Goal: Task Accomplishment & Management: Complete application form

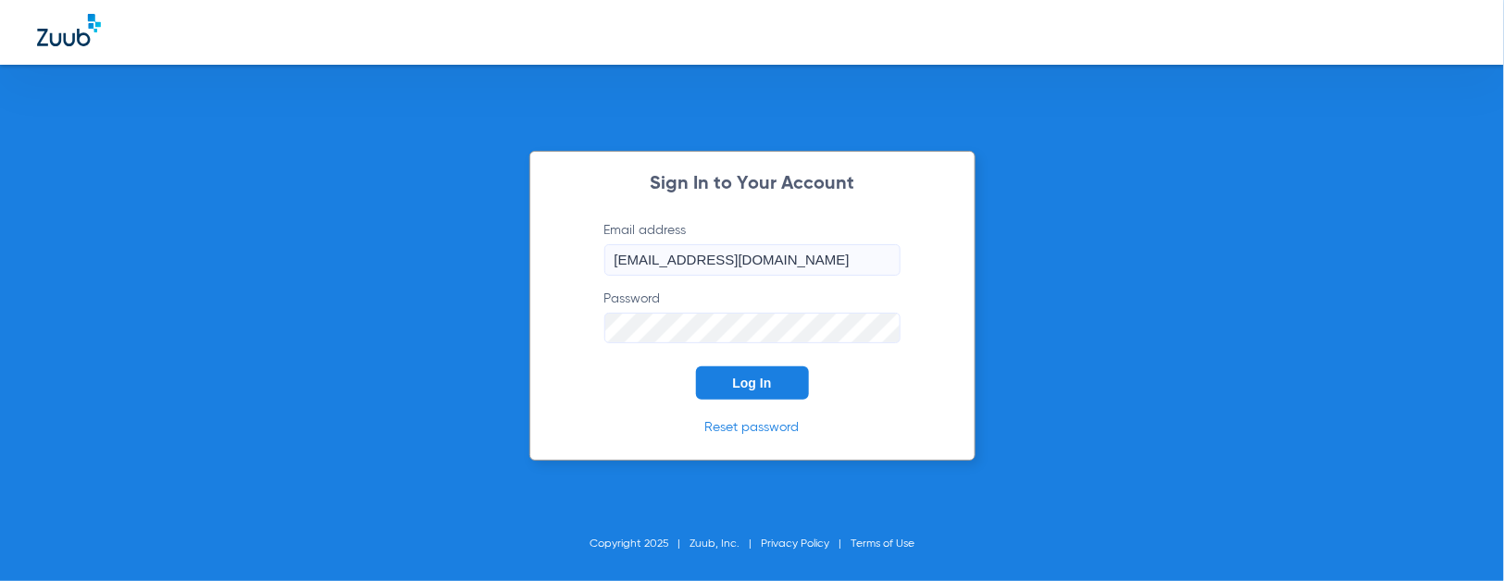
click at [744, 380] on span "Log In" at bounding box center [752, 383] width 39 height 15
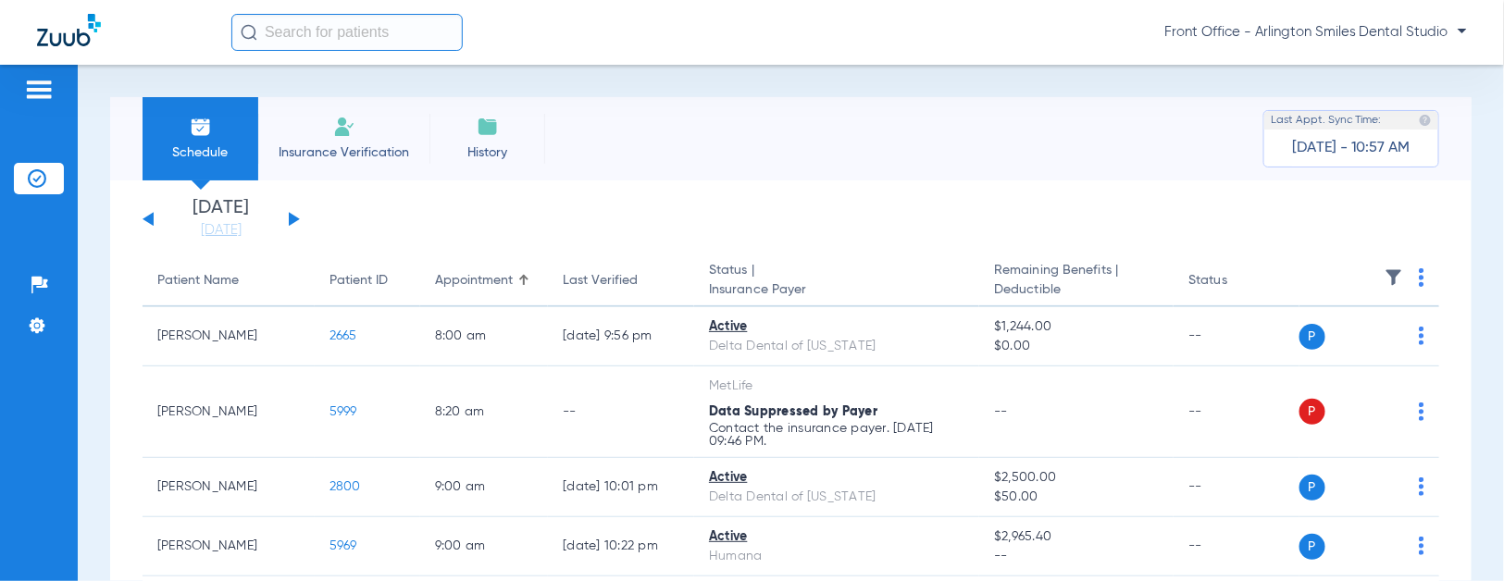
click at [385, 142] on li "Insurance Verification" at bounding box center [343, 138] width 171 height 83
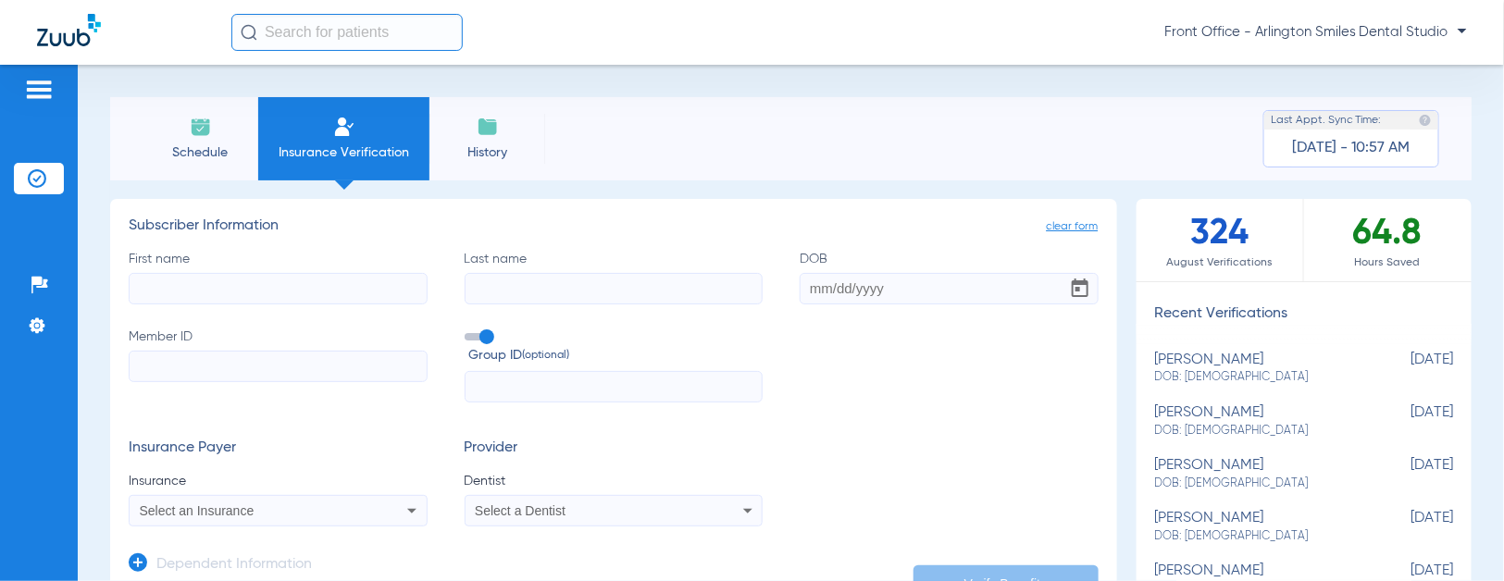
click at [283, 285] on input "First name" at bounding box center [278, 288] width 299 height 31
type input "[PERSON_NAME]"
click at [829, 293] on input "DOB Required" at bounding box center [949, 288] width 299 height 31
type input "[DATE]"
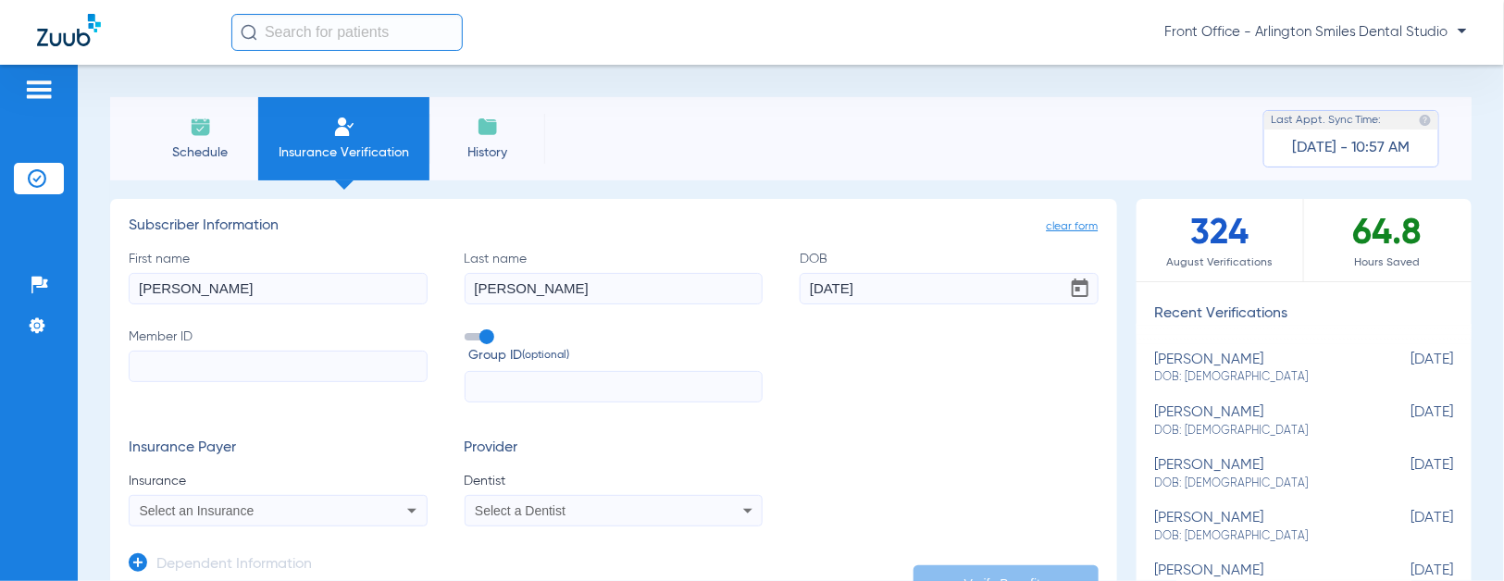
click at [274, 380] on input "Member ID" at bounding box center [278, 366] width 299 height 31
type input "08005448426"
click at [226, 531] on app-dependent-form "Dependent Information" at bounding box center [614, 558] width 970 height 62
click at [231, 518] on div "Select an Insurance" at bounding box center [278, 511] width 297 height 22
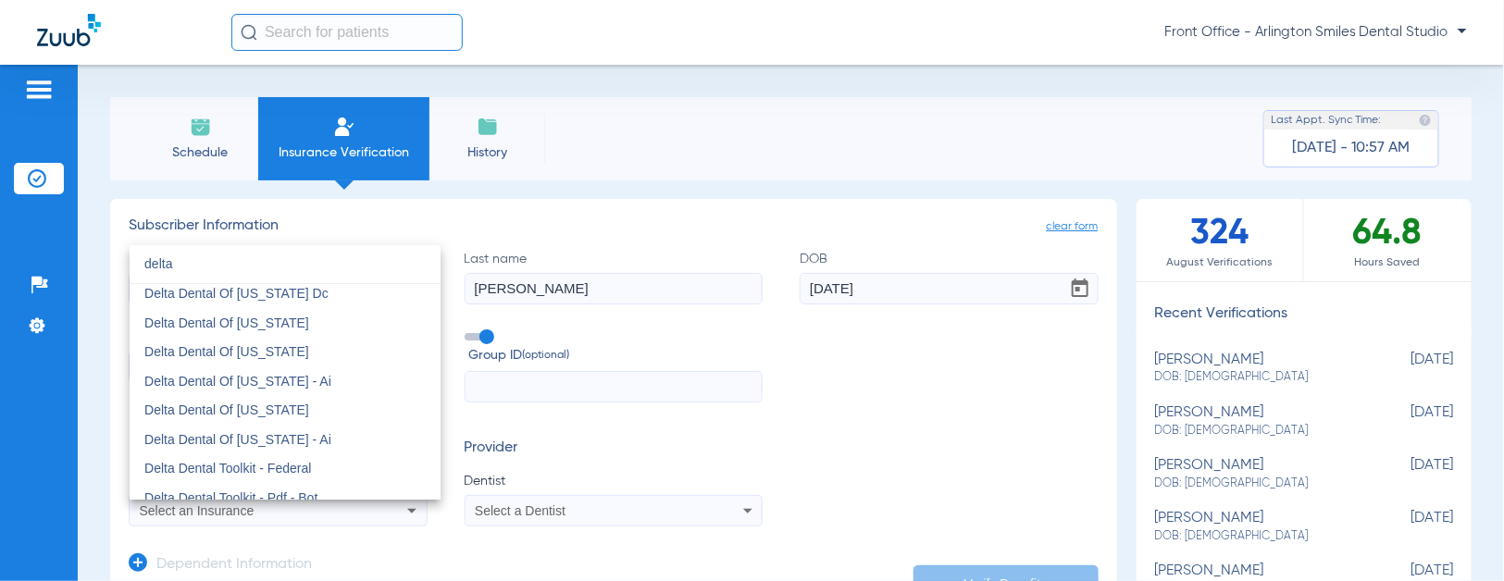
scroll to position [2057, 0]
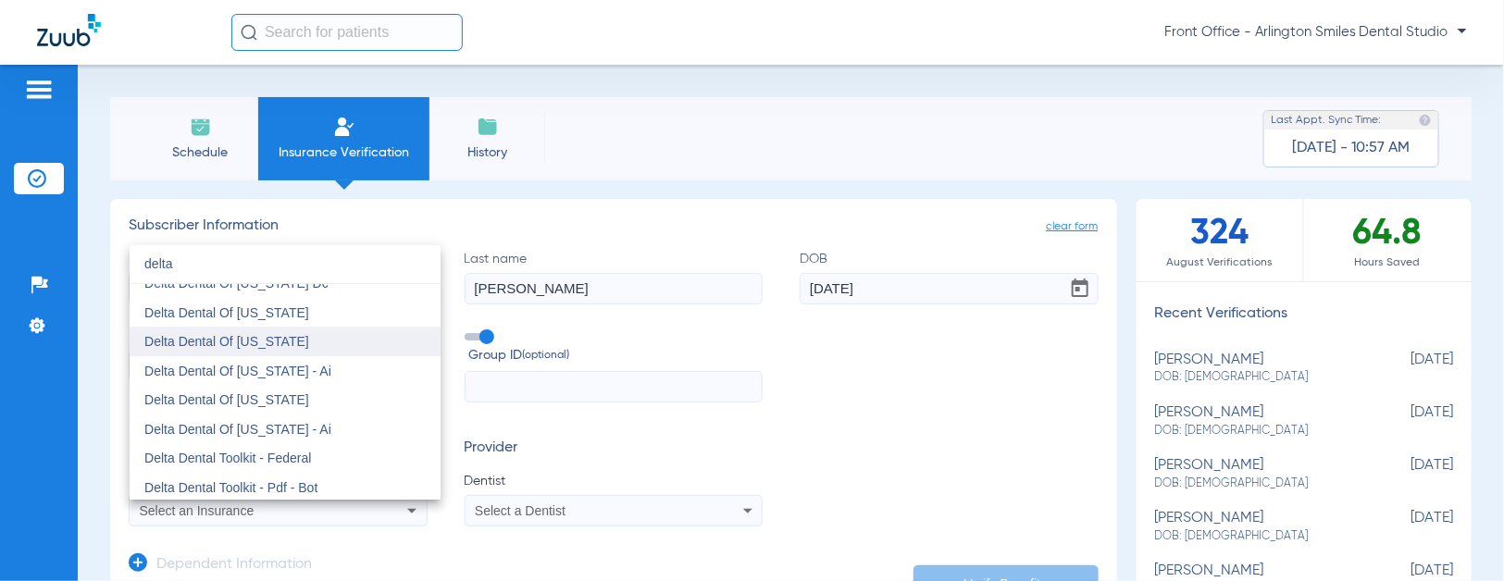
type input "delta"
click at [292, 342] on span "Delta Dental Of [US_STATE]" at bounding box center [226, 341] width 165 height 15
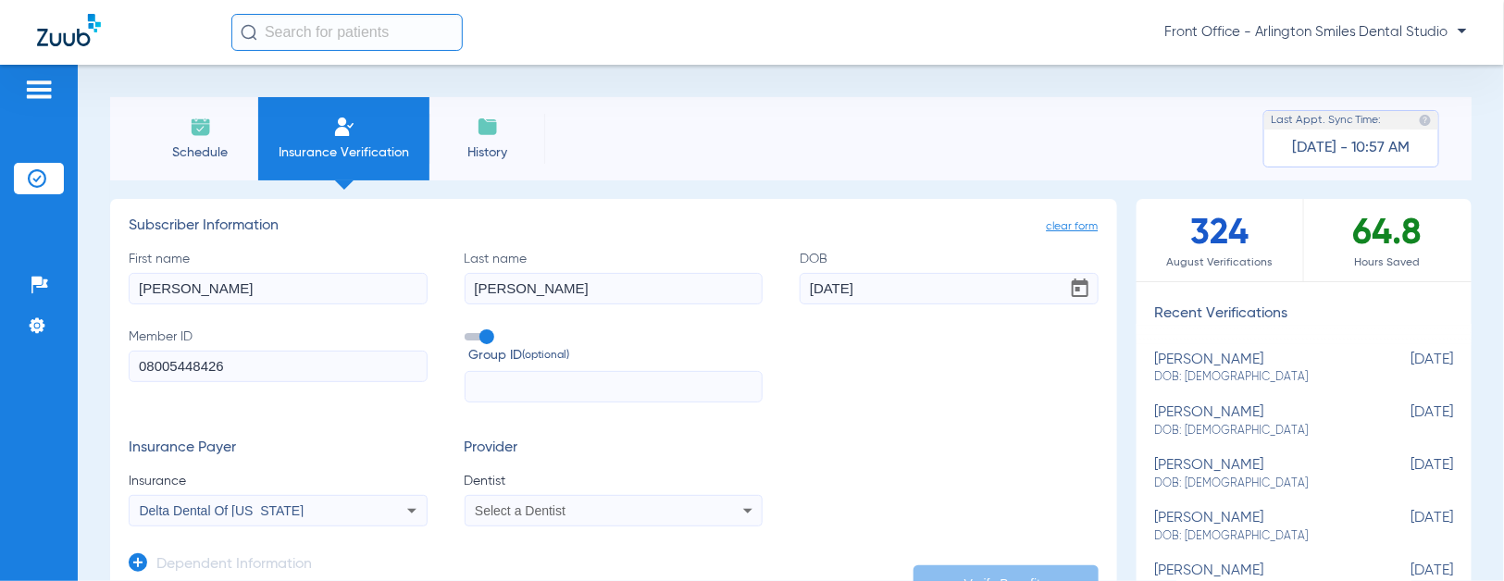
click at [482, 509] on span "Select a Dentist" at bounding box center [520, 510] width 91 height 15
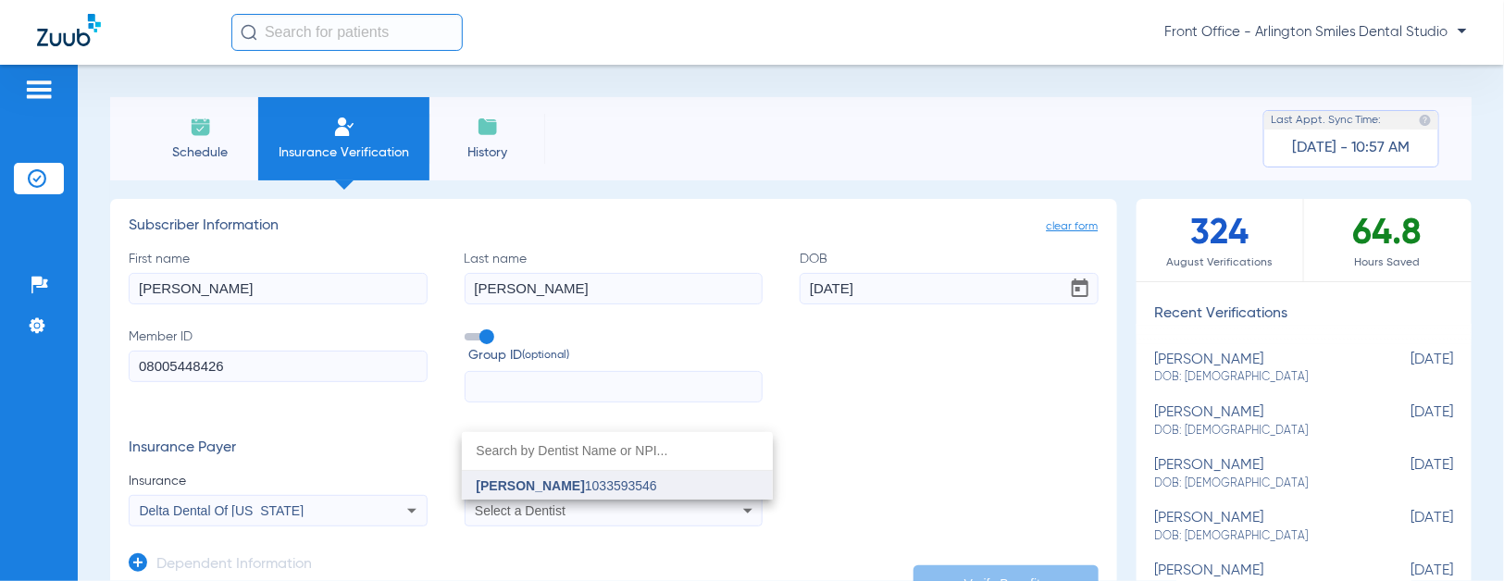
click at [550, 491] on span "[PERSON_NAME]" at bounding box center [531, 486] width 108 height 15
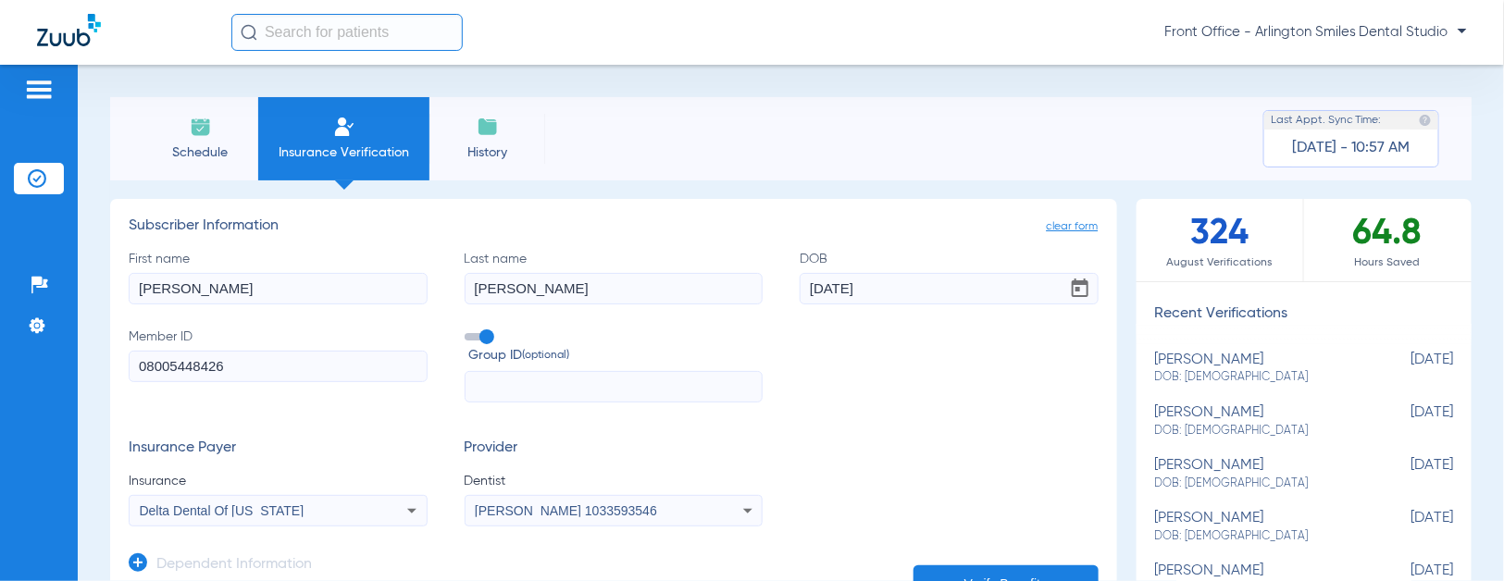
scroll to position [103, 0]
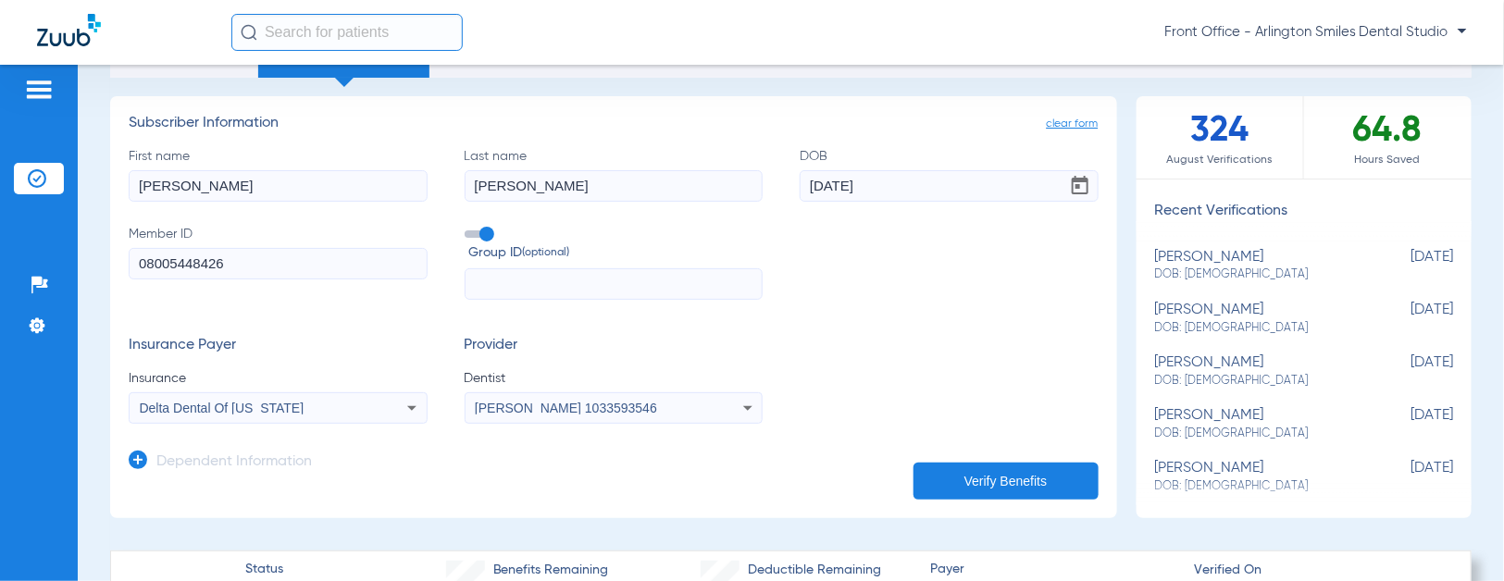
click at [976, 477] on button "Verify Benefits" at bounding box center [1006, 481] width 185 height 37
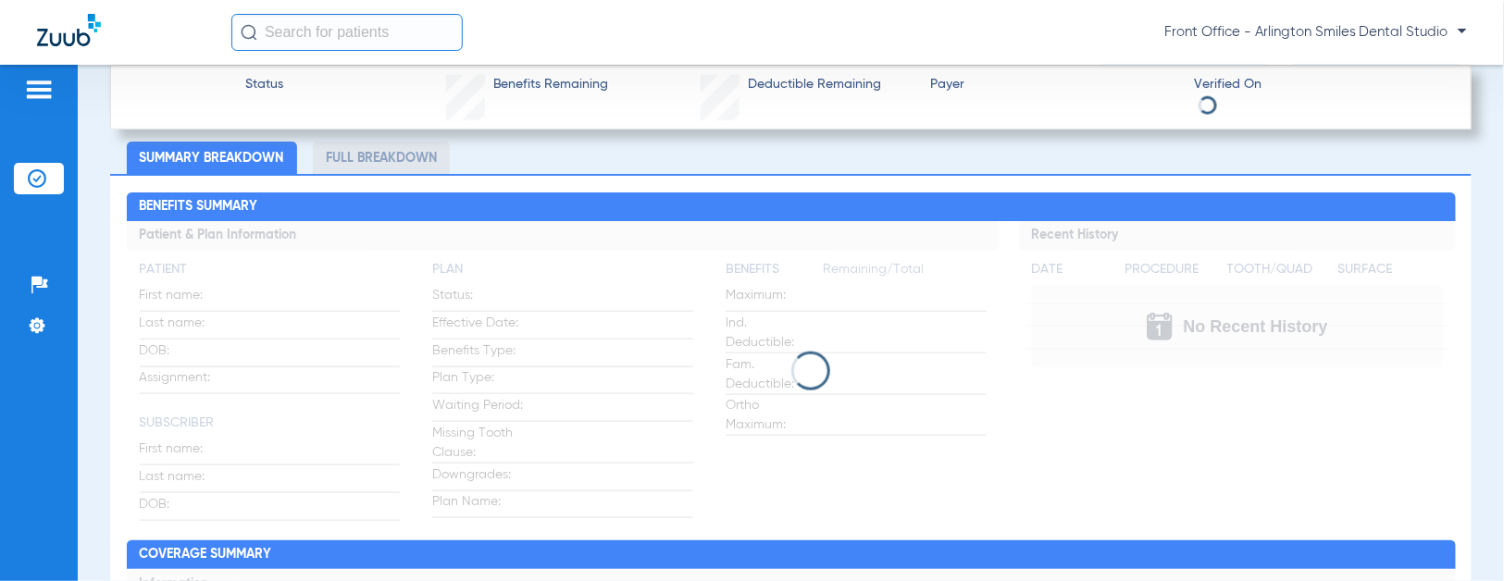
scroll to position [719, 0]
